Goal: Information Seeking & Learning: Learn about a topic

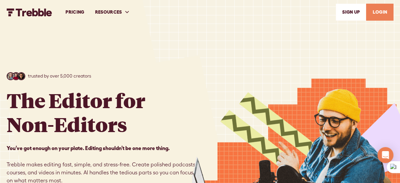
click at [77, 12] on link "PRICING" at bounding box center [74, 12] width 29 height 23
